Goal: Transaction & Acquisition: Purchase product/service

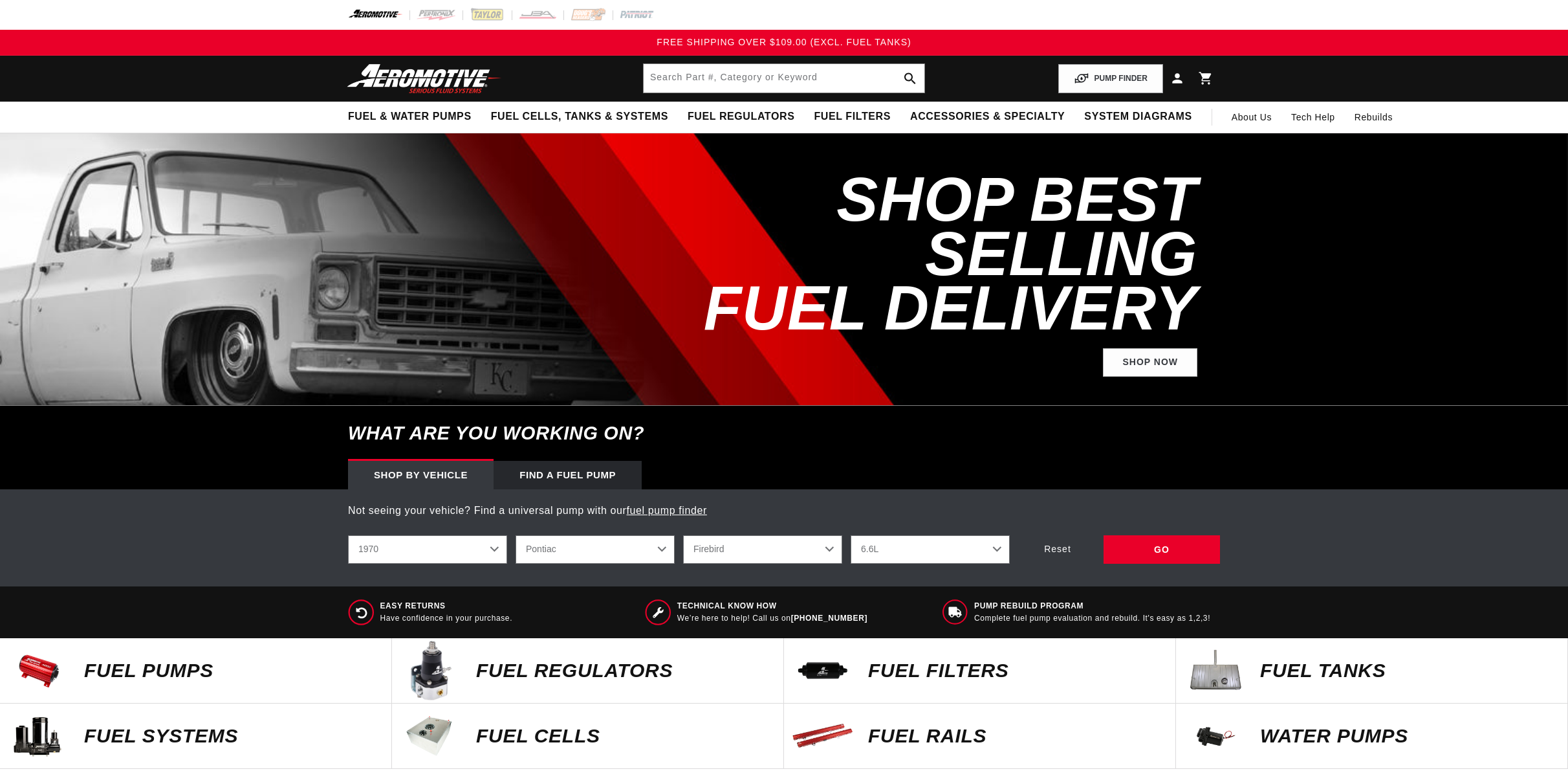
select select "1970"
select select "Pontiac"
select select "6.6L"
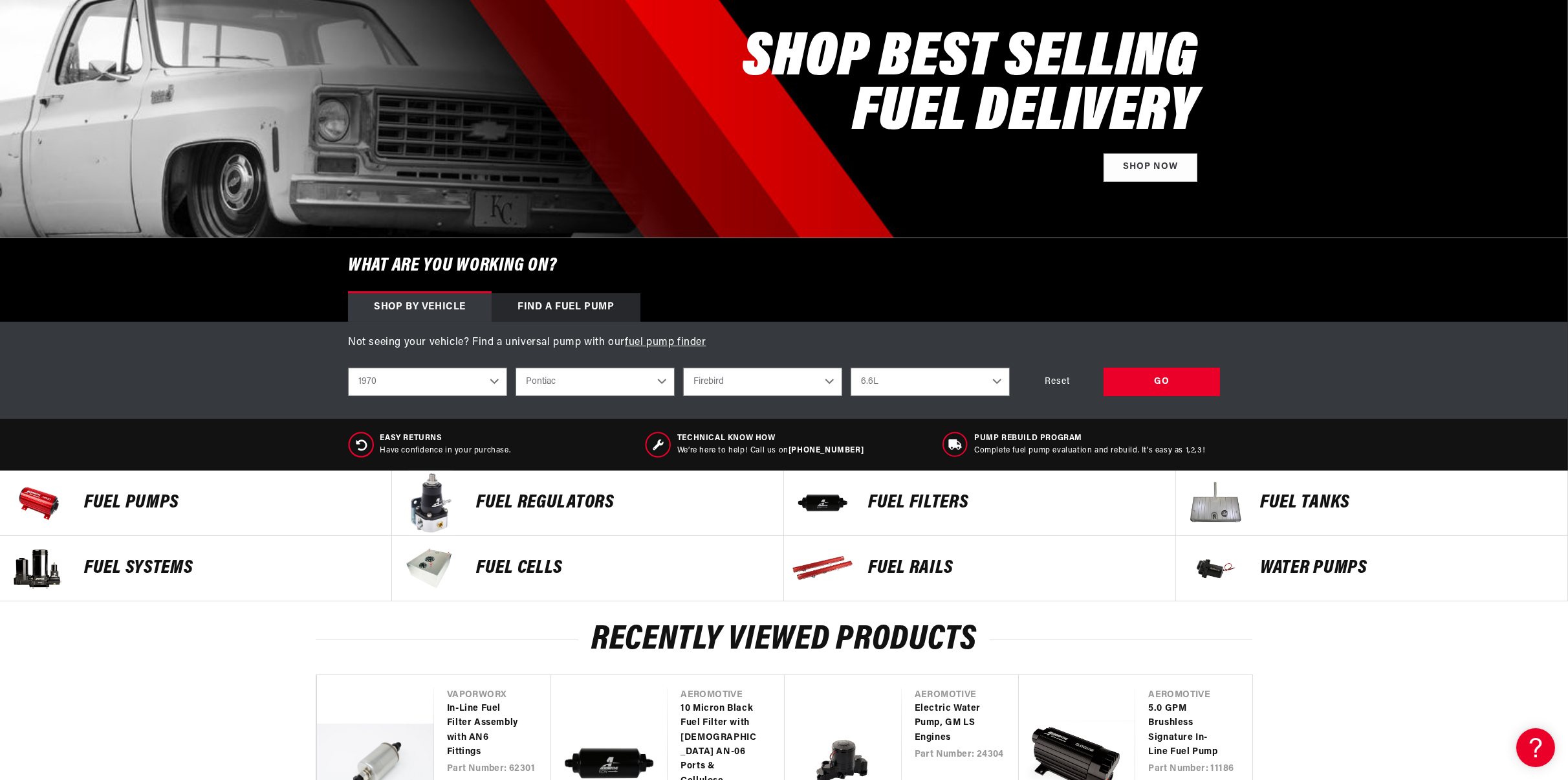
scroll to position [323, 0]
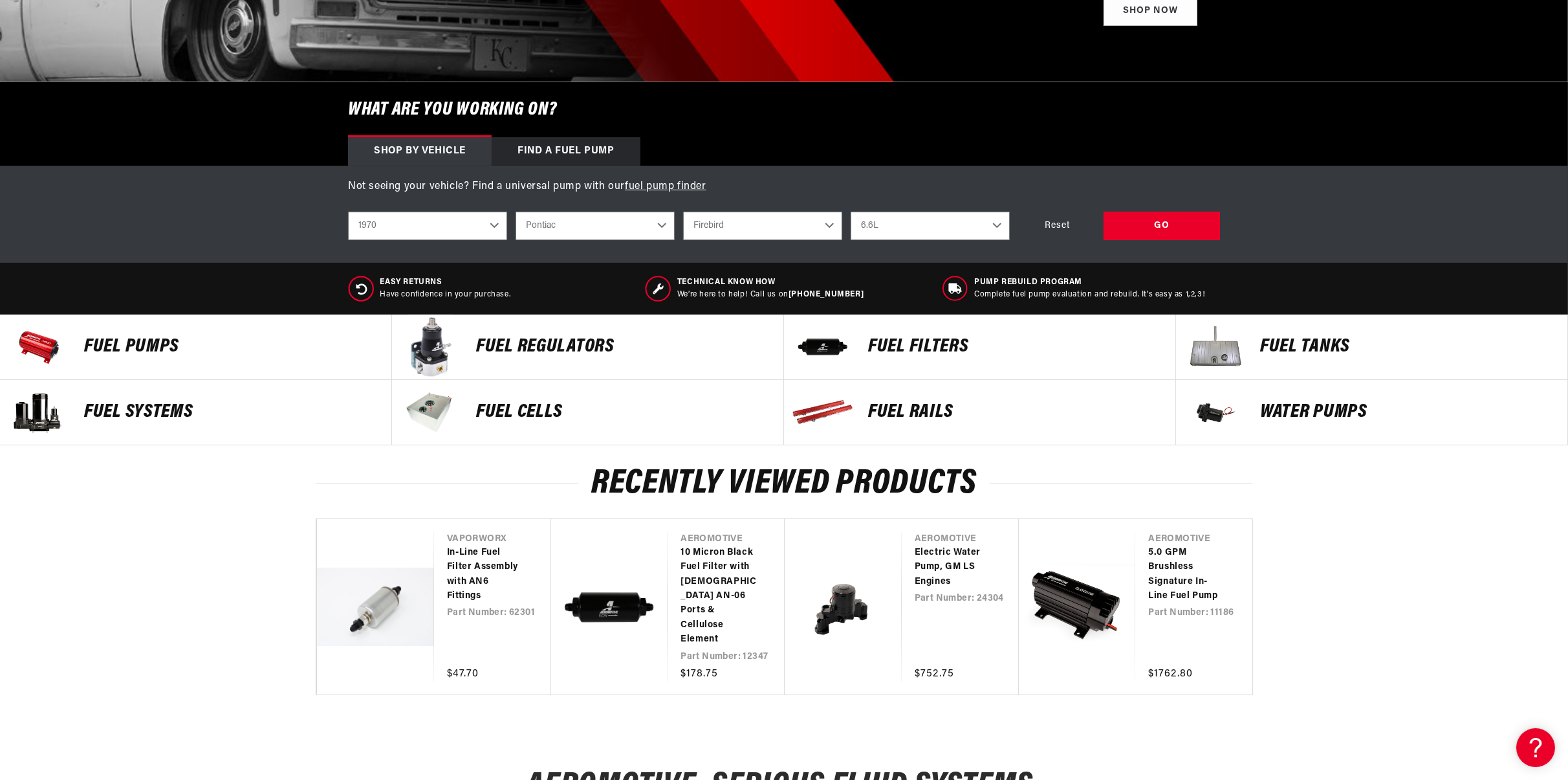
click at [169, 348] on p "Fuel Pumps" at bounding box center [231, 346] width 294 height 20
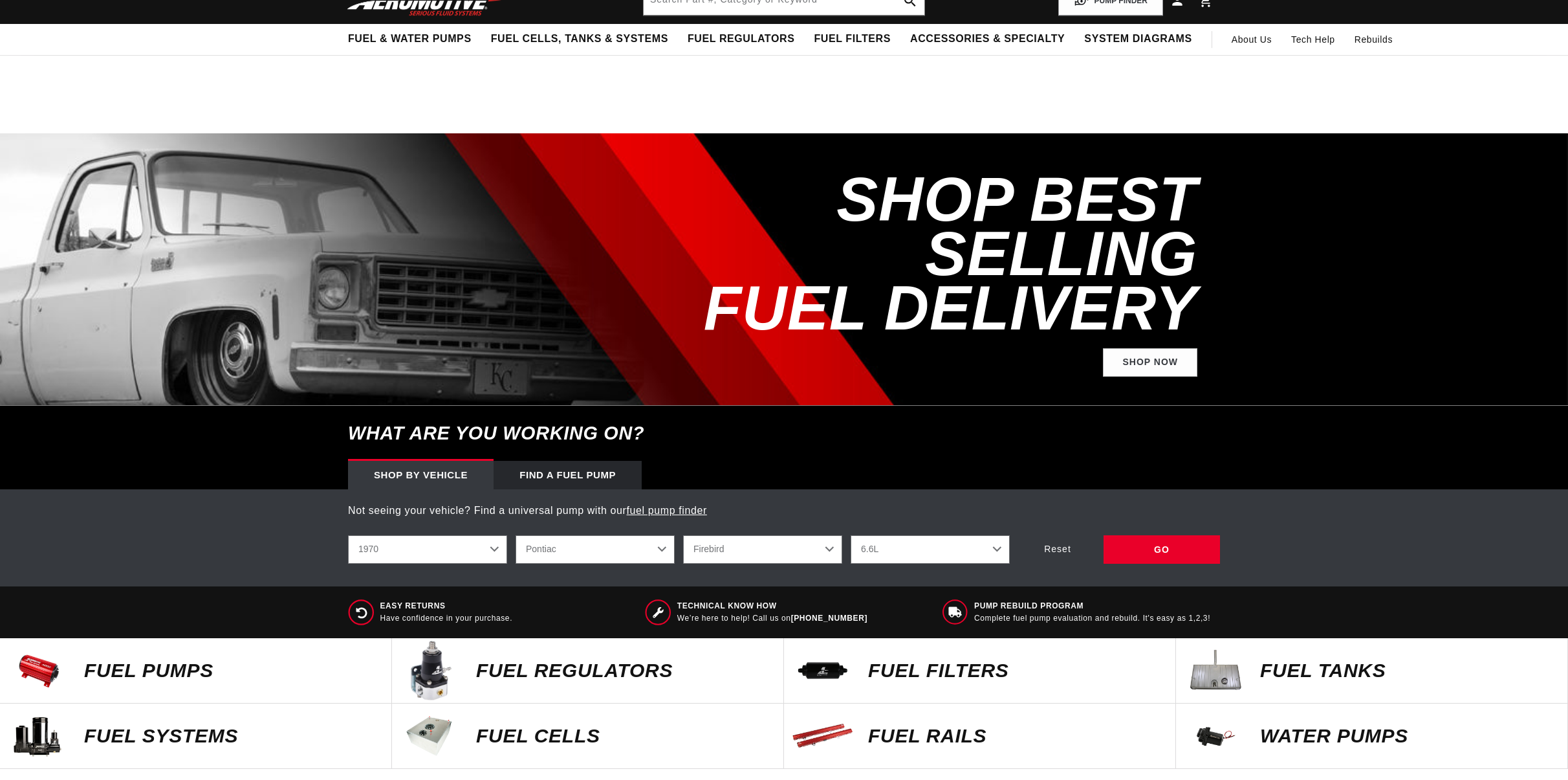
select select "1970"
select select "Pontiac"
select select "6.6L"
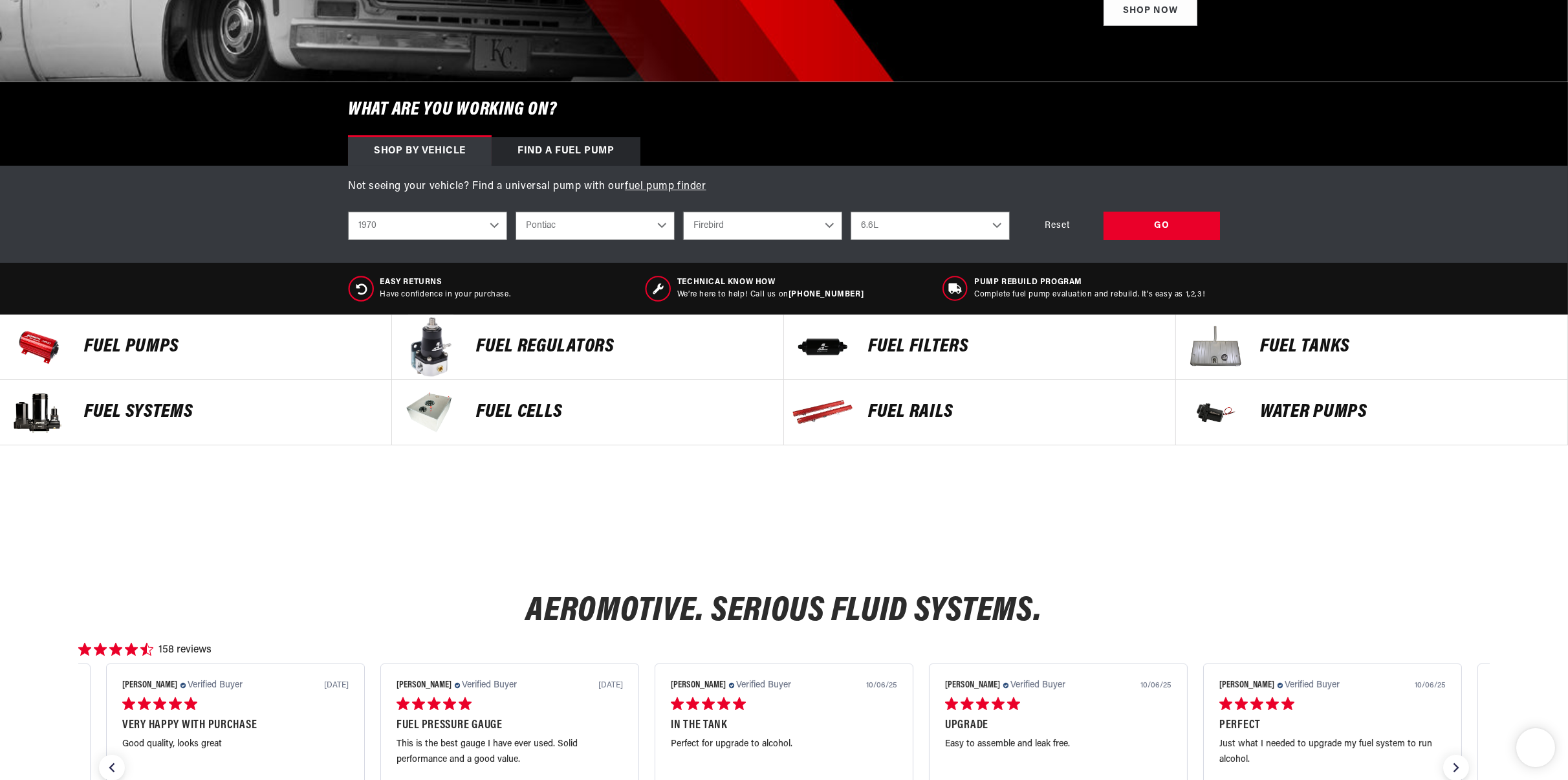
drag, startPoint x: 473, startPoint y: 230, endPoint x: 472, endPoint y: 236, distance: 6.1
click at [473, 230] on select "2023 2022 2021 2020 2019 2018 2017 2016 2015 2014 2013 2012 2011 2010 2009 2008…" at bounding box center [427, 226] width 159 height 28
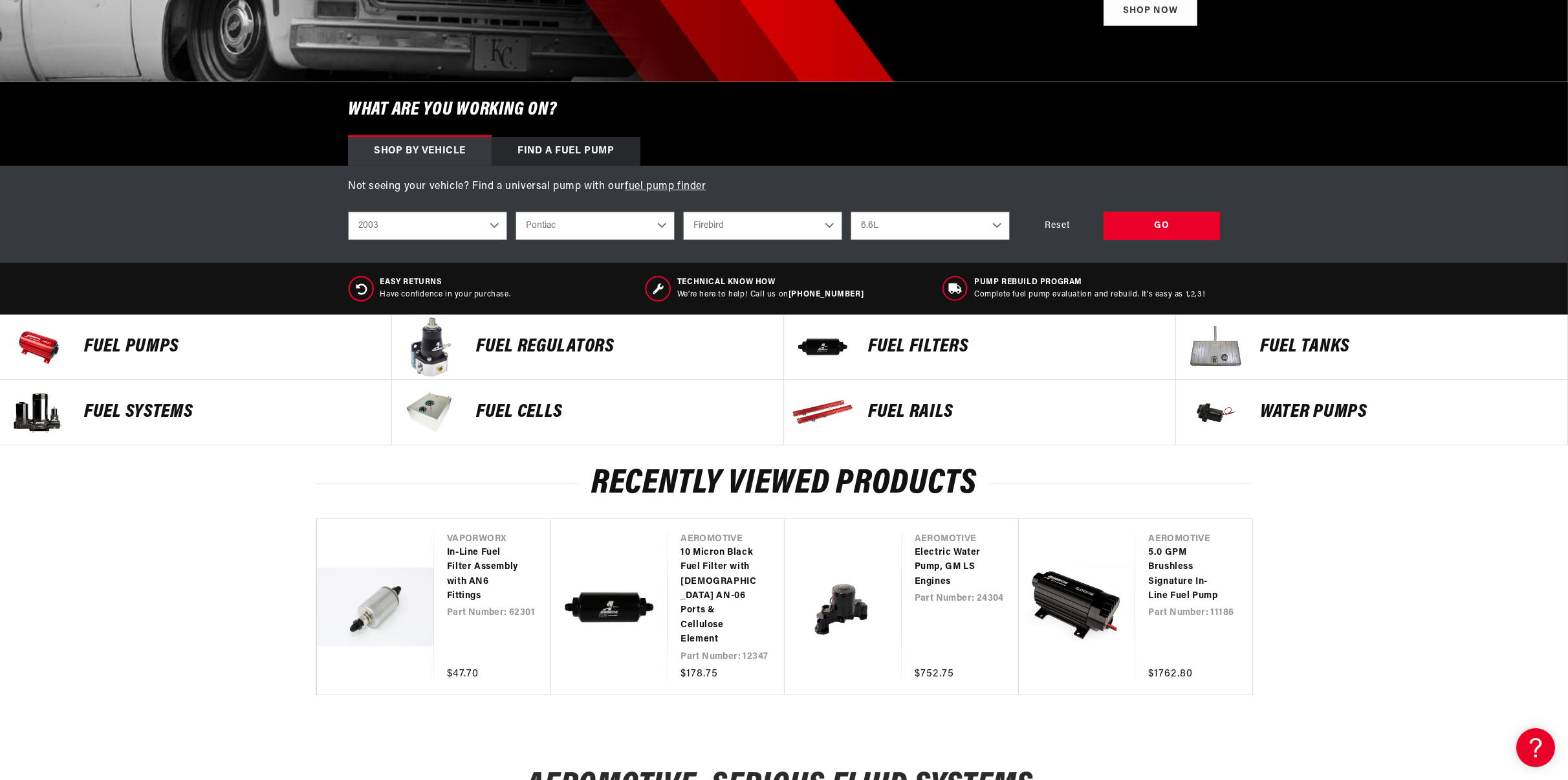
click at [348, 212] on select "2023 2022 2021 2020 2019 2018 2017 2016 2015 2014 2013 2012 2011 2010 2009 2008…" at bounding box center [427, 226] width 159 height 28
select select "2003"
select select "Model"
select select "Engine"
click at [610, 219] on select "Chevrolet Ford GMC Jeep Lincoln Mazda Mercury Mitsubishi Pontiac Subaru" at bounding box center [595, 226] width 159 height 28
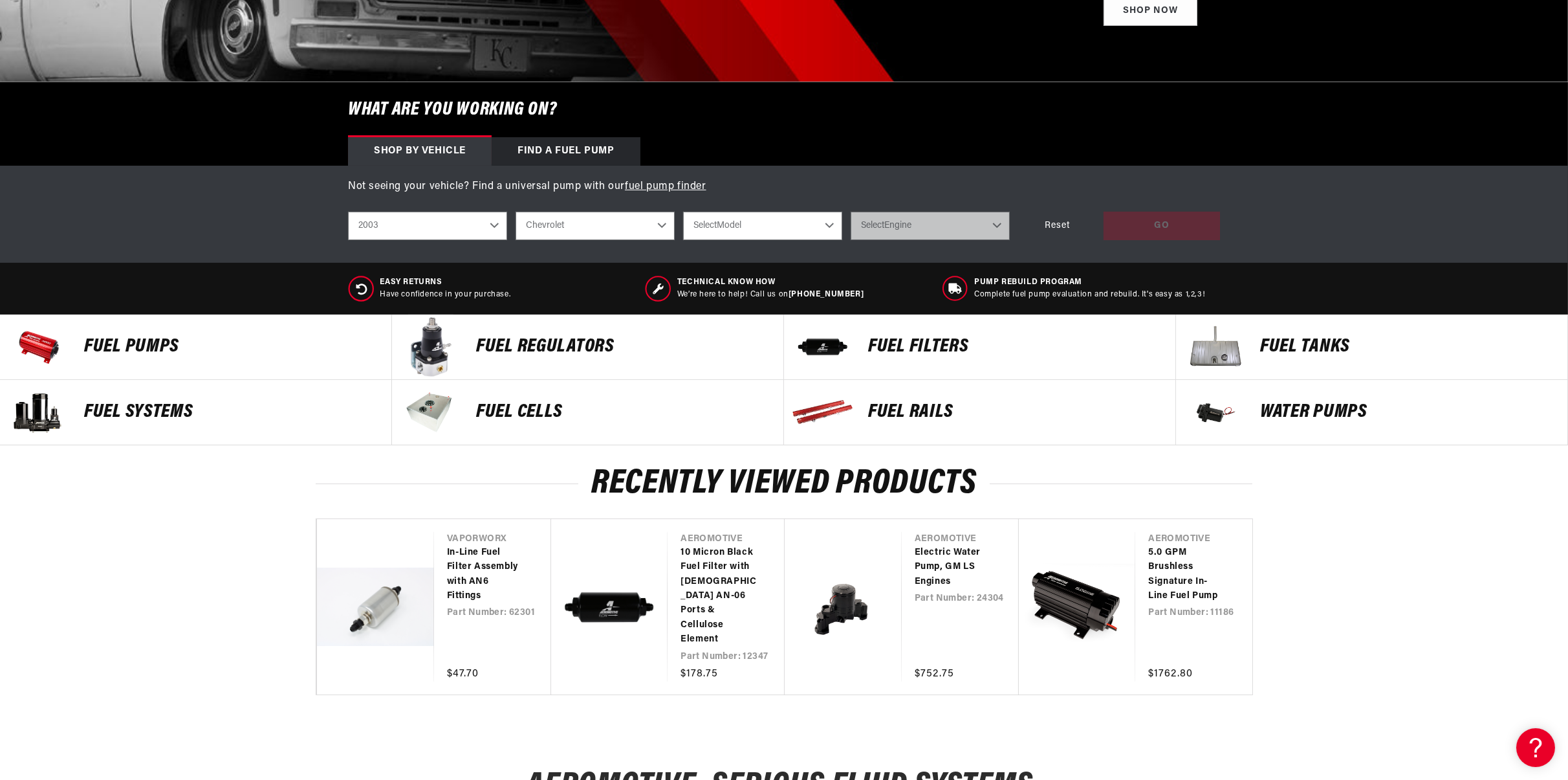
click at [515, 212] on select "Chevrolet Ford GMC Jeep Lincoln Mazda Mercury Mitsubishi Pontiac Subaru" at bounding box center [595, 226] width 159 height 28
select select "Chevrolet"
click at [744, 219] on select "Select Model Corvette Silverado 1500 Silverado 2500 Silverado 2500 HD Silverado…" at bounding box center [762, 226] width 159 height 28
select select "Silverado-1500"
click at [683, 212] on select "Select Model Corvette Silverado 1500 Silverado 2500 Silverado 2500 HD Silverado…" at bounding box center [762, 226] width 159 height 28
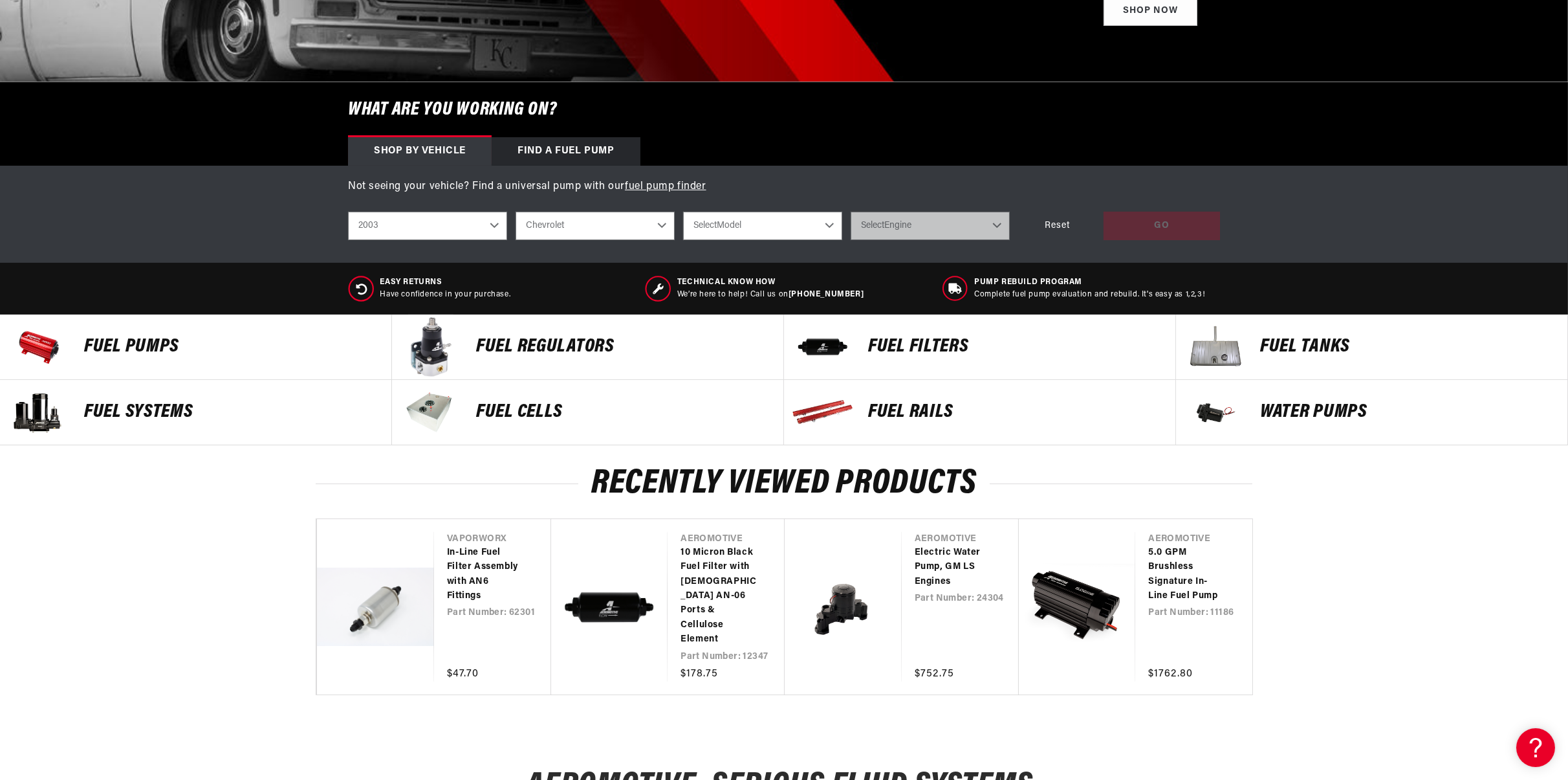
select select "Silverado-1500"
click at [909, 236] on select "Select Engine 4.8L 5.3L 6.0L" at bounding box center [930, 226] width 159 height 28
select select "5.3L"
click at [851, 212] on select "Select Engine 4.8L 5.3L 6.0L" at bounding box center [930, 226] width 159 height 28
select select "5.3L"
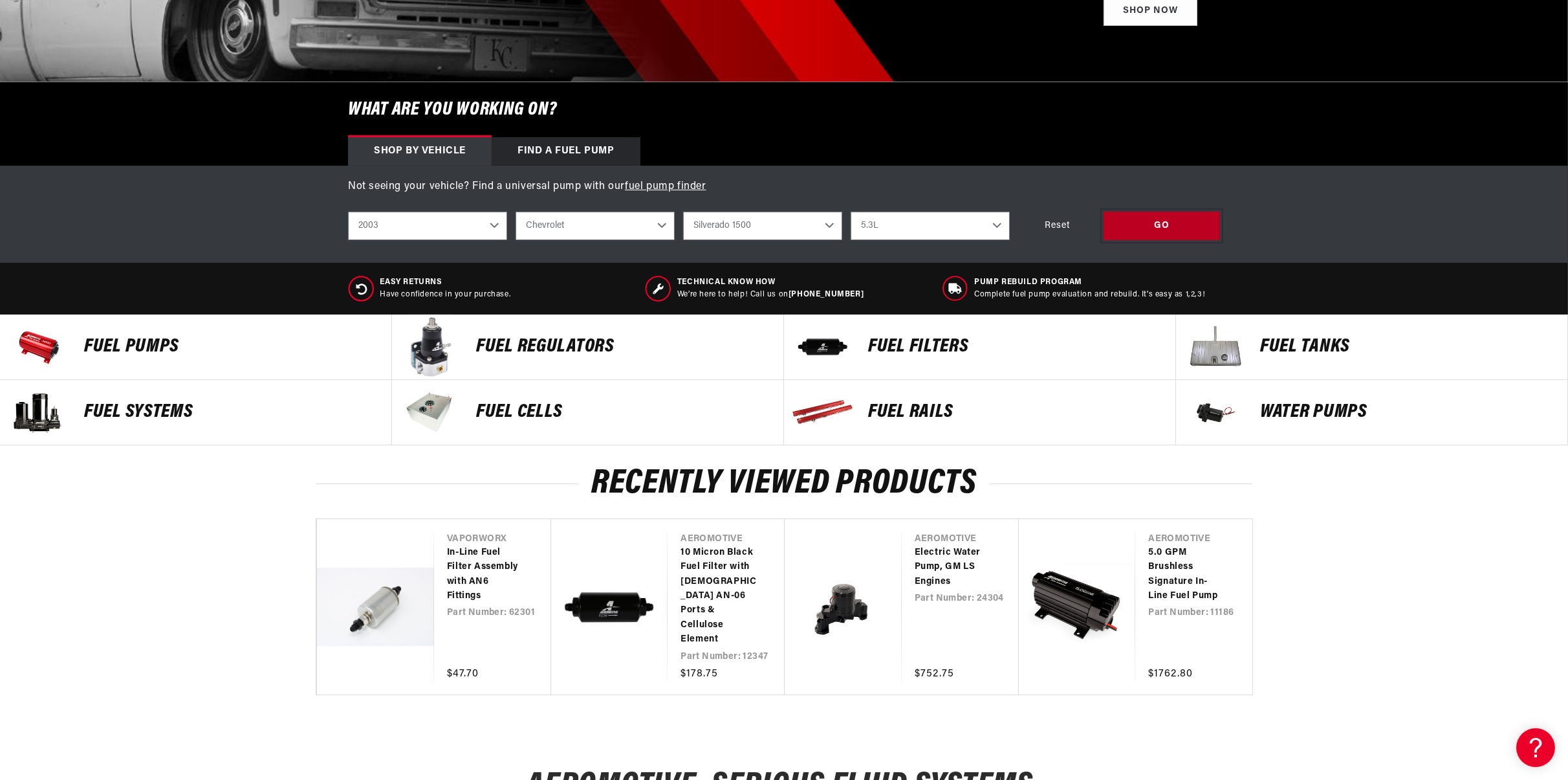
click at [1147, 220] on div "GO" at bounding box center [1161, 226] width 116 height 29
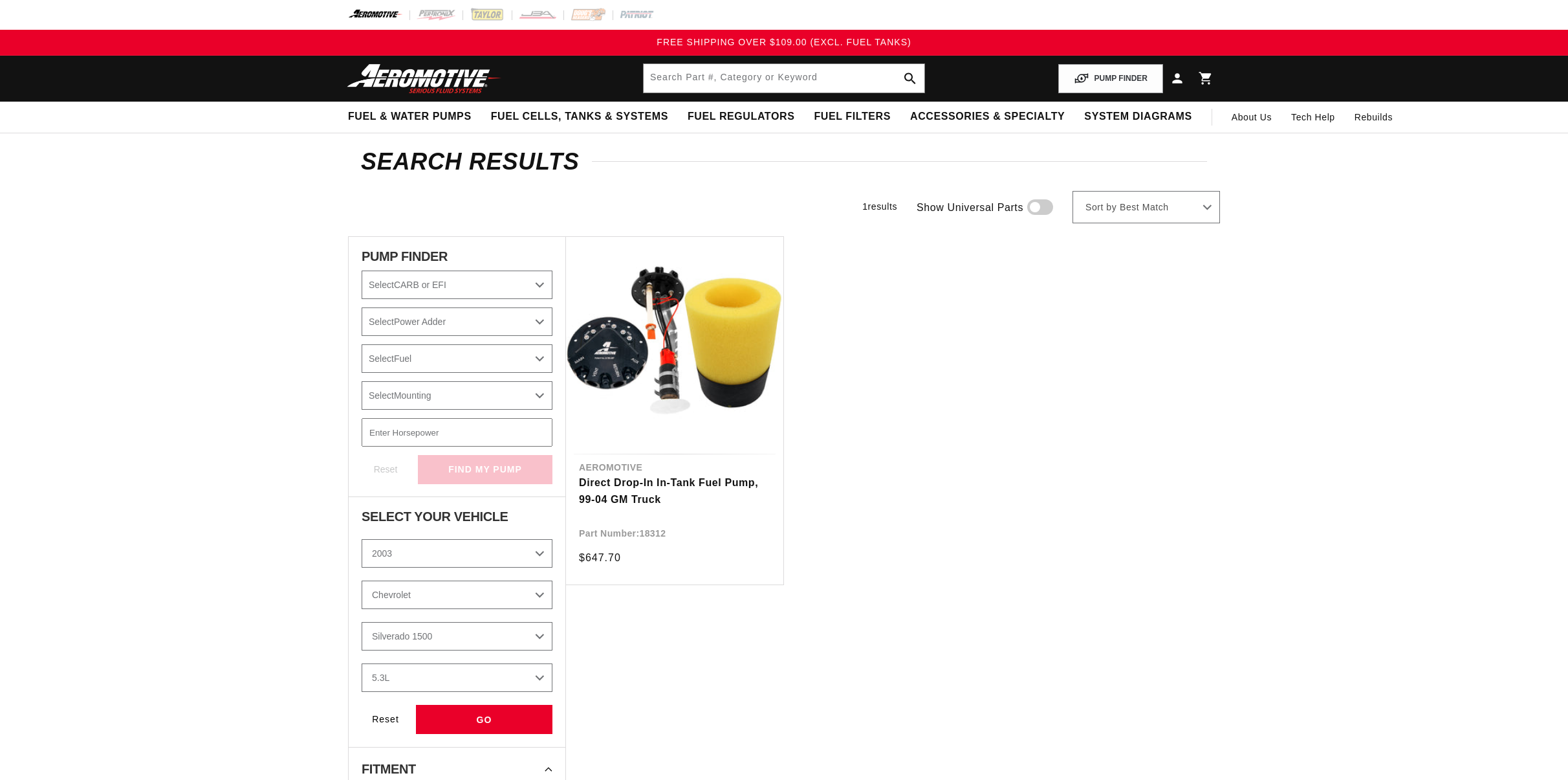
select select "2003"
select select "Silverado-1500"
select select "5.3L"
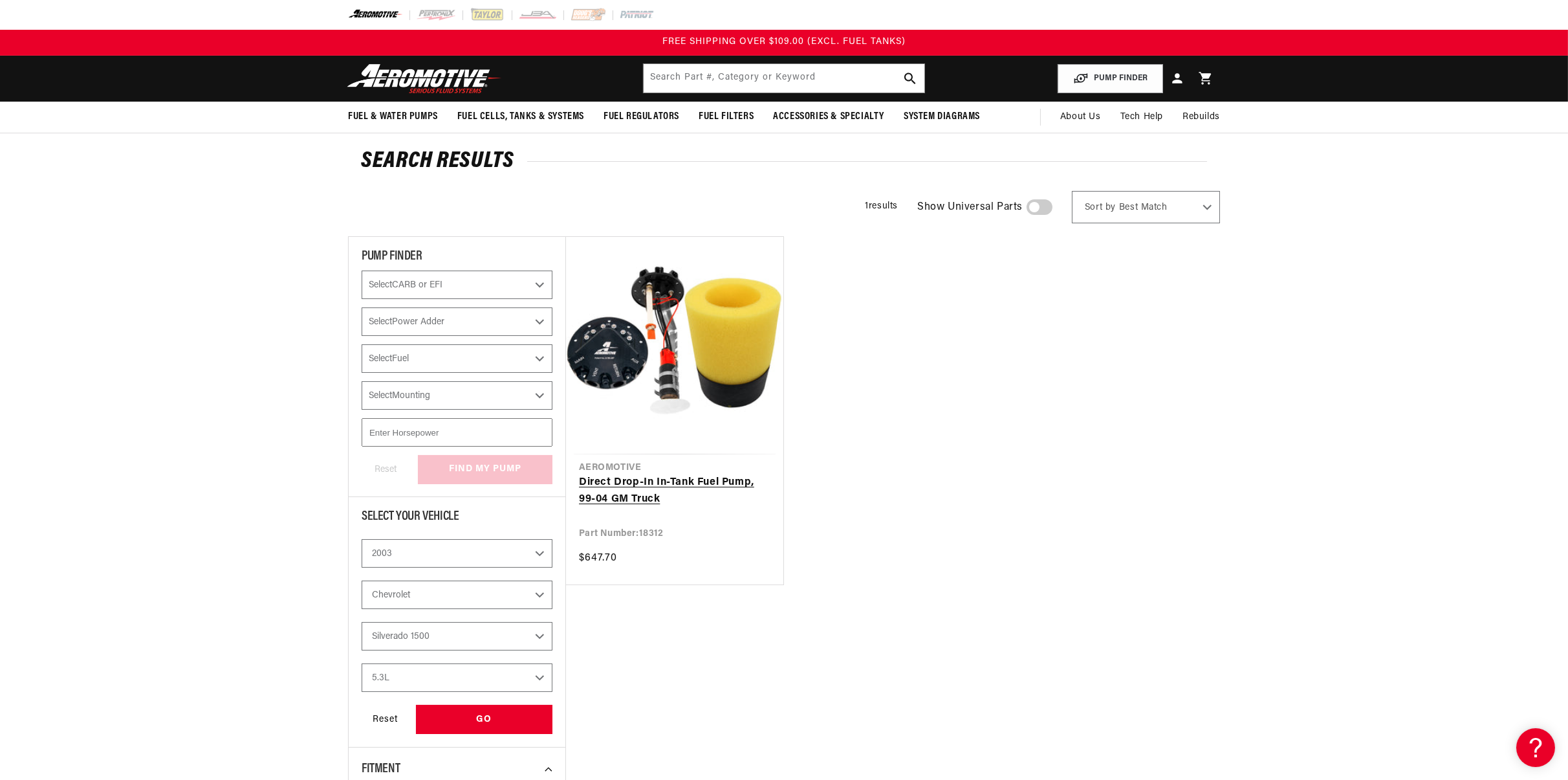
click at [666, 477] on link "Direct Drop-In In-Tank Fuel Pump, 99-04 GM Truck" at bounding box center [674, 490] width 192 height 33
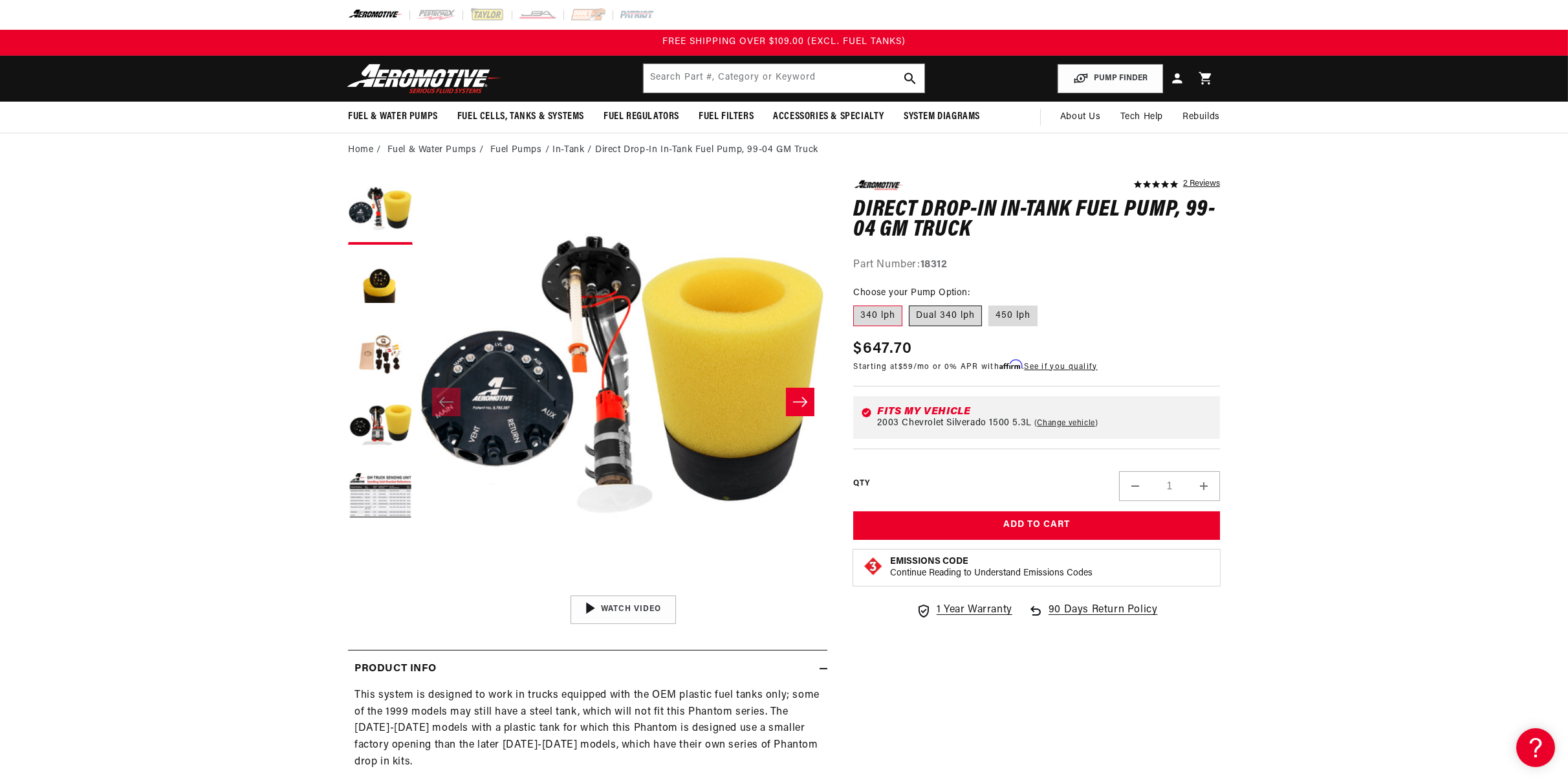
click at [966, 323] on label "Dual 340 lph" at bounding box center [945, 315] width 73 height 21
click at [909, 303] on input "Dual 340 lph" at bounding box center [909, 303] width 1 height 1
radio input "true"
click at [374, 504] on button "Load image 5 in gallery view" at bounding box center [380, 497] width 65 height 65
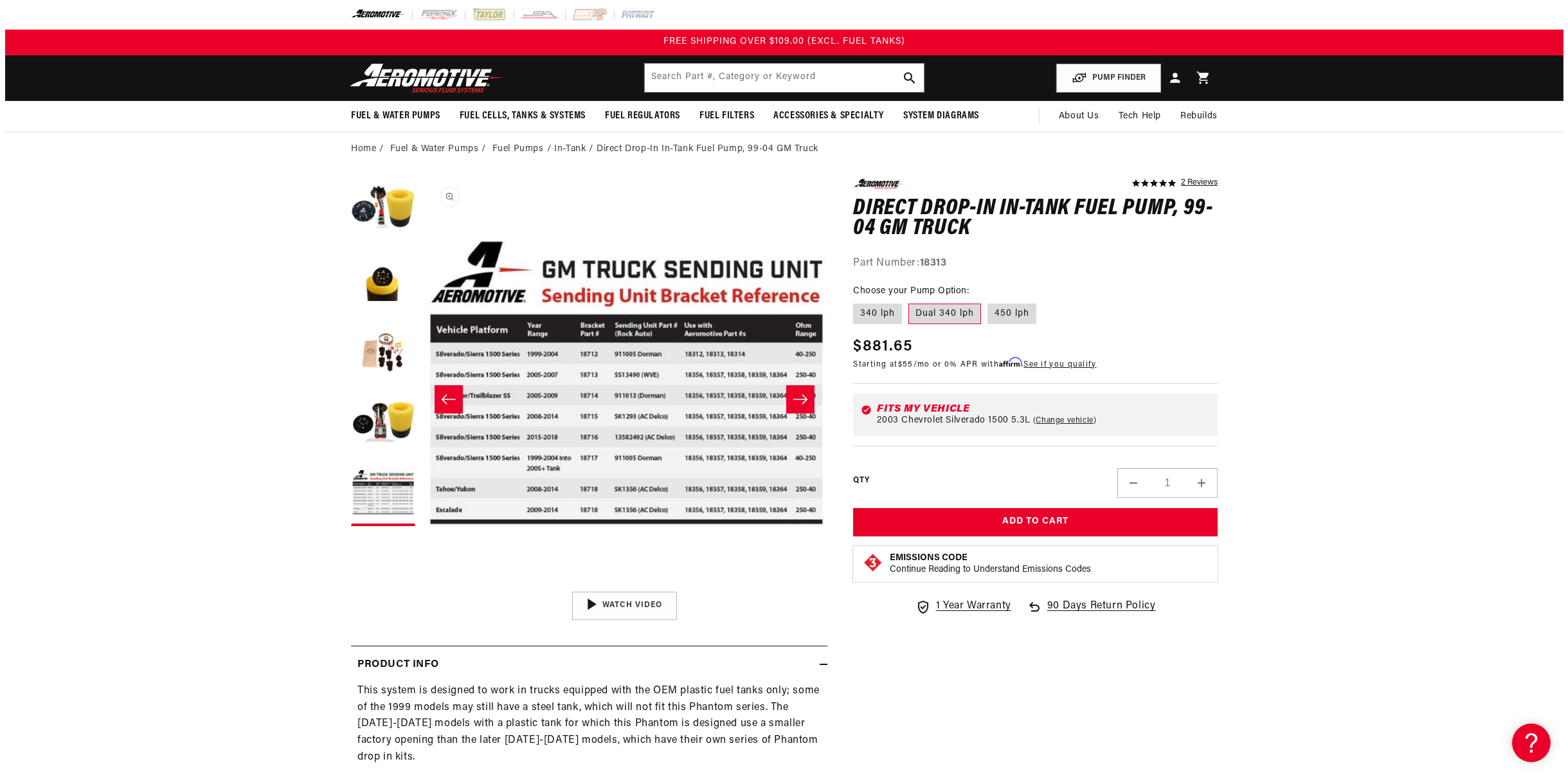
scroll to position [0, 1623]
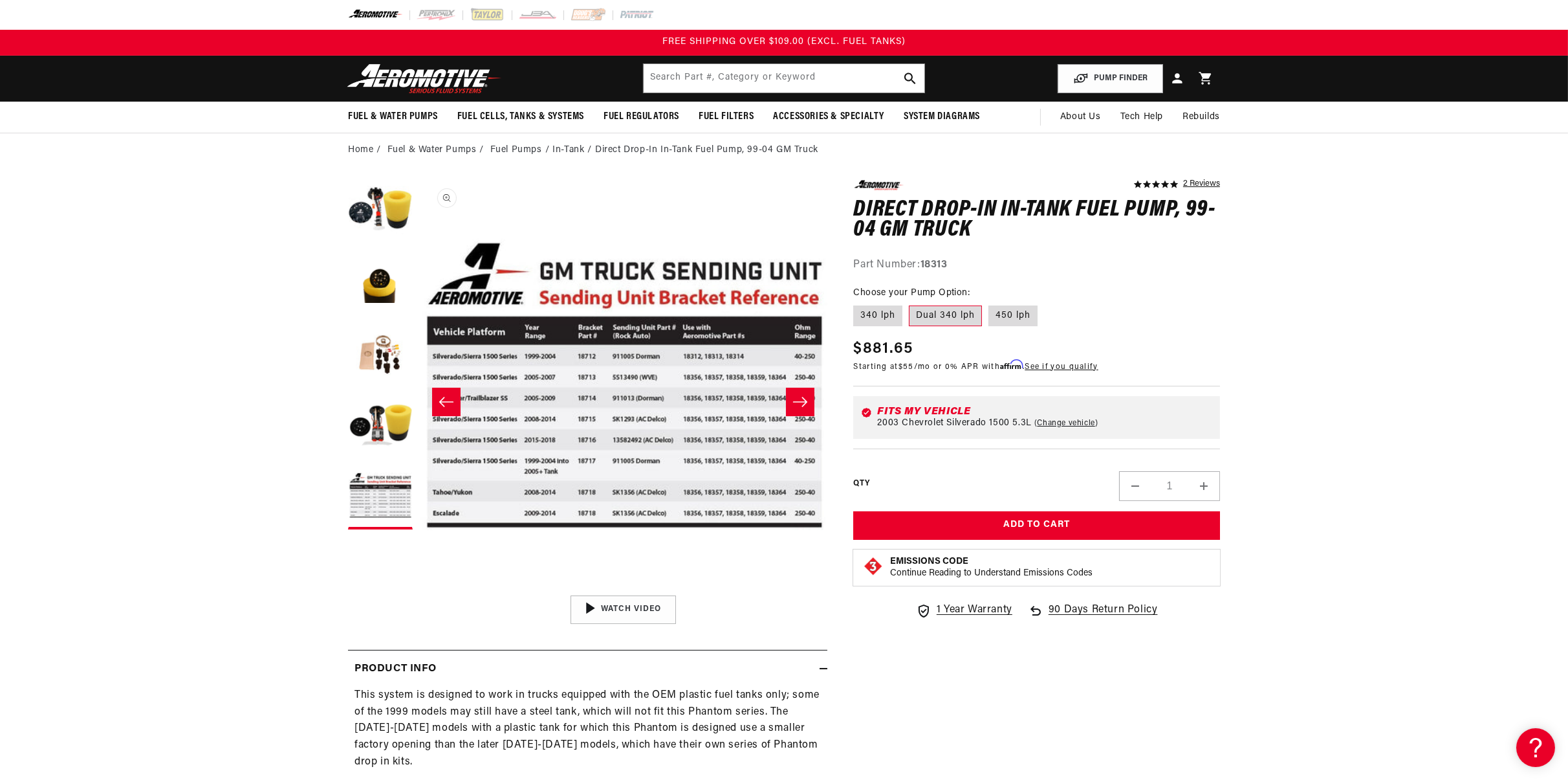
click at [420, 589] on button "Open media 5 in modal" at bounding box center [420, 589] width 0 height 0
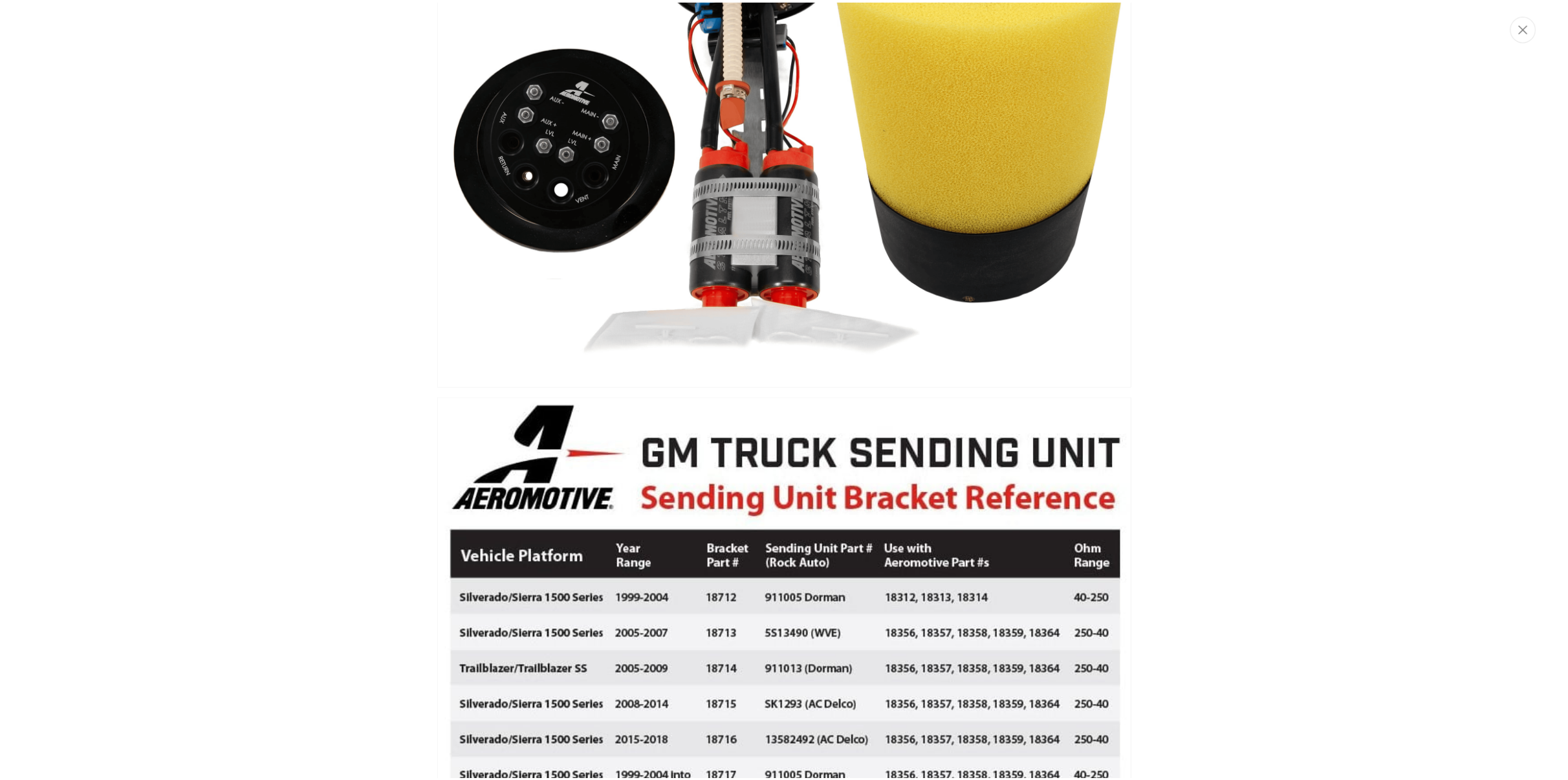
scroll to position [2025, 0]
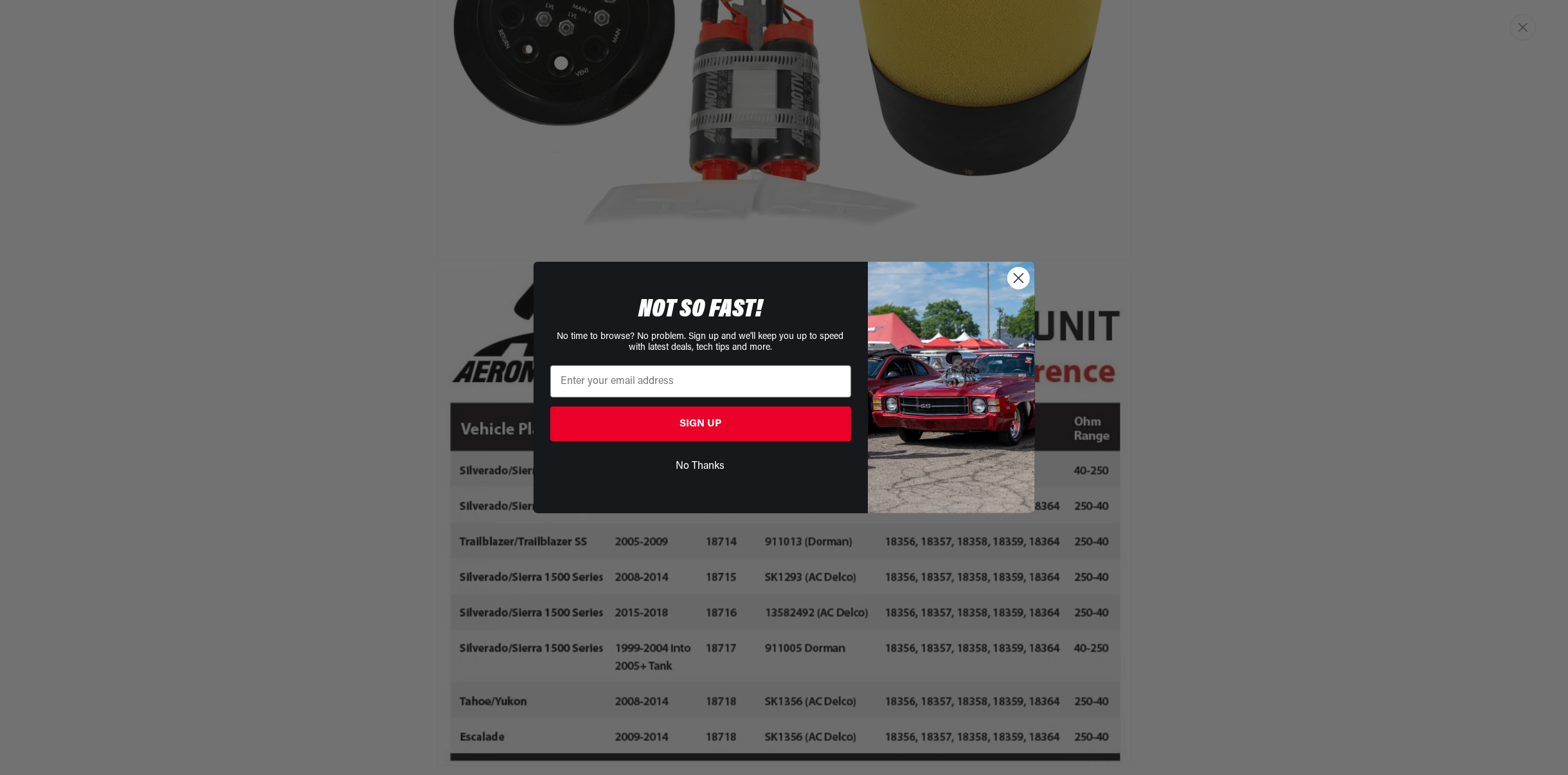
click at [1021, 274] on circle "Close dialog" at bounding box center [1018, 278] width 21 height 21
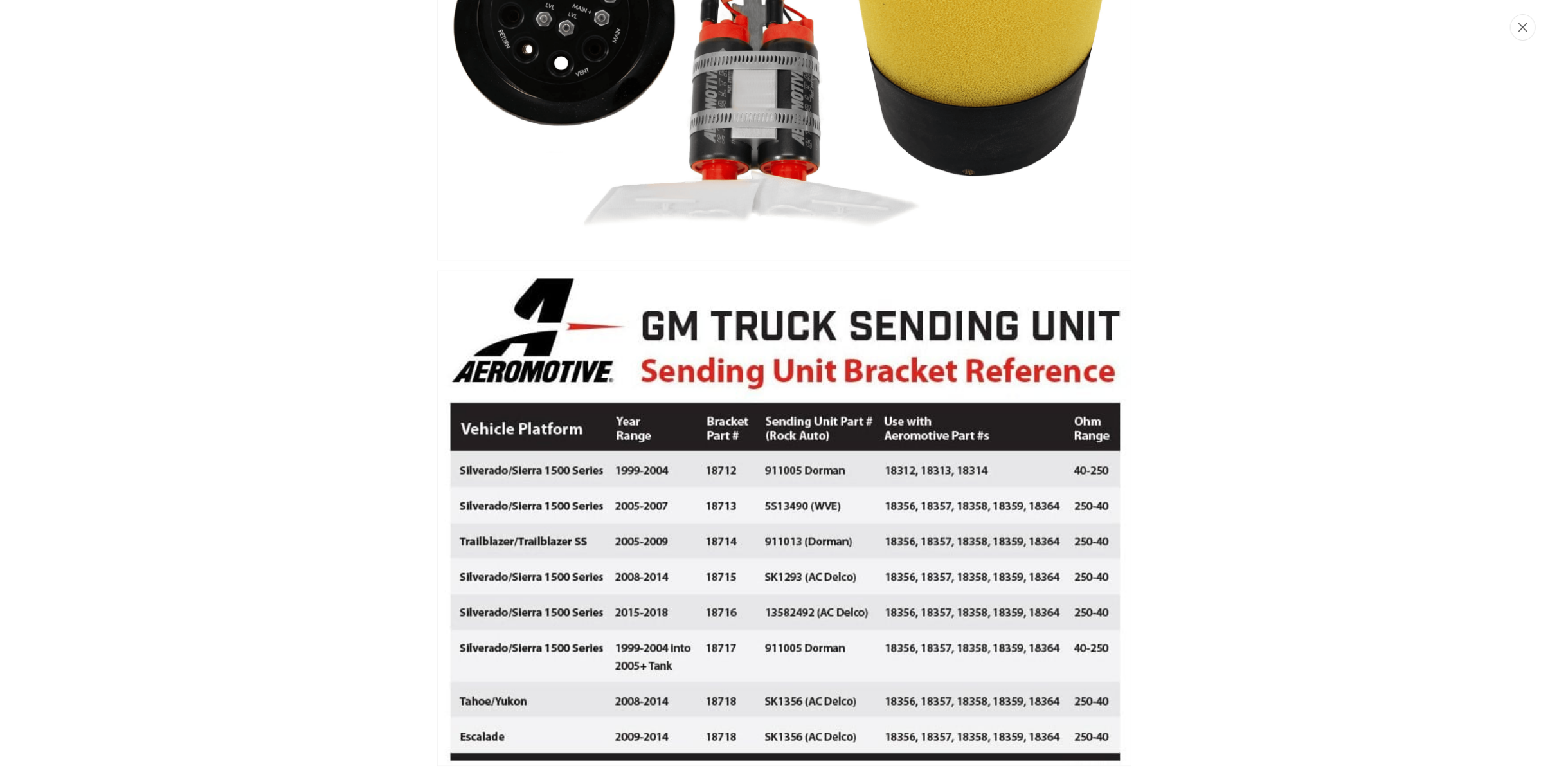
click at [1525, 25] on icon "Close" at bounding box center [1523, 27] width 9 height 9
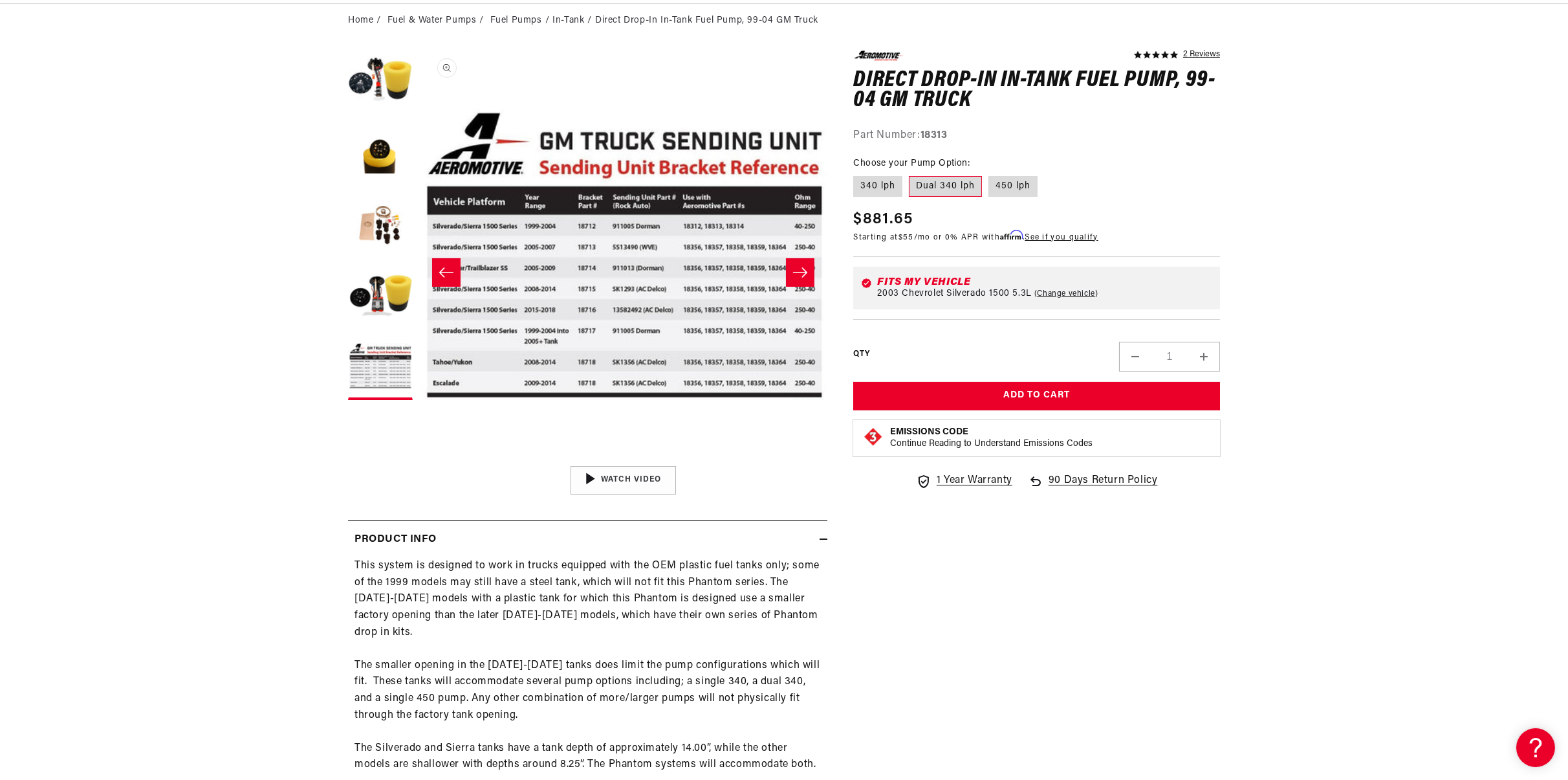
scroll to position [0, 0]
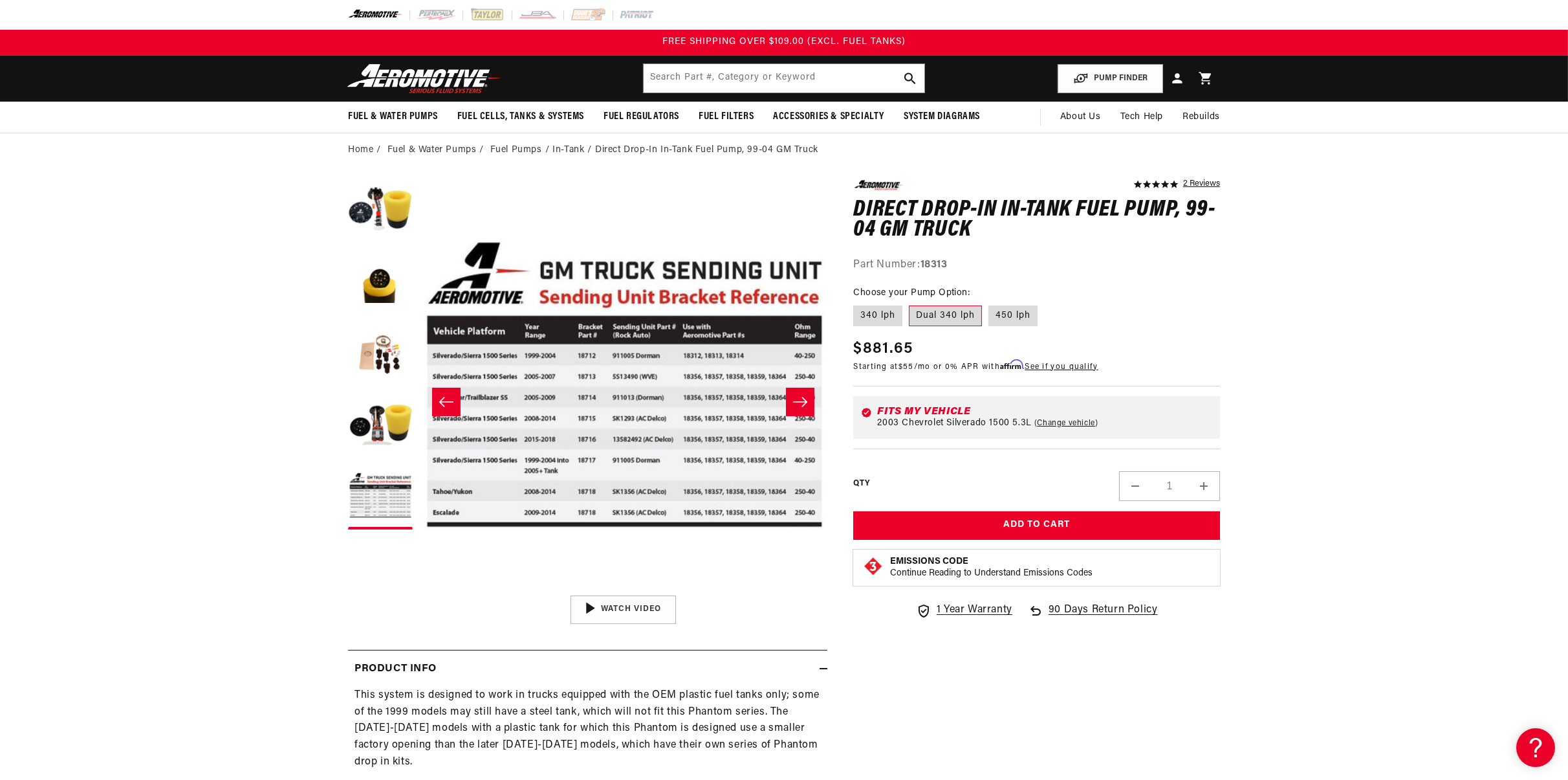
click at [943, 258] on div "Part Number: 18313" at bounding box center [1036, 265] width 367 height 17
copy strong "18313"
